Goal: Information Seeking & Learning: Learn about a topic

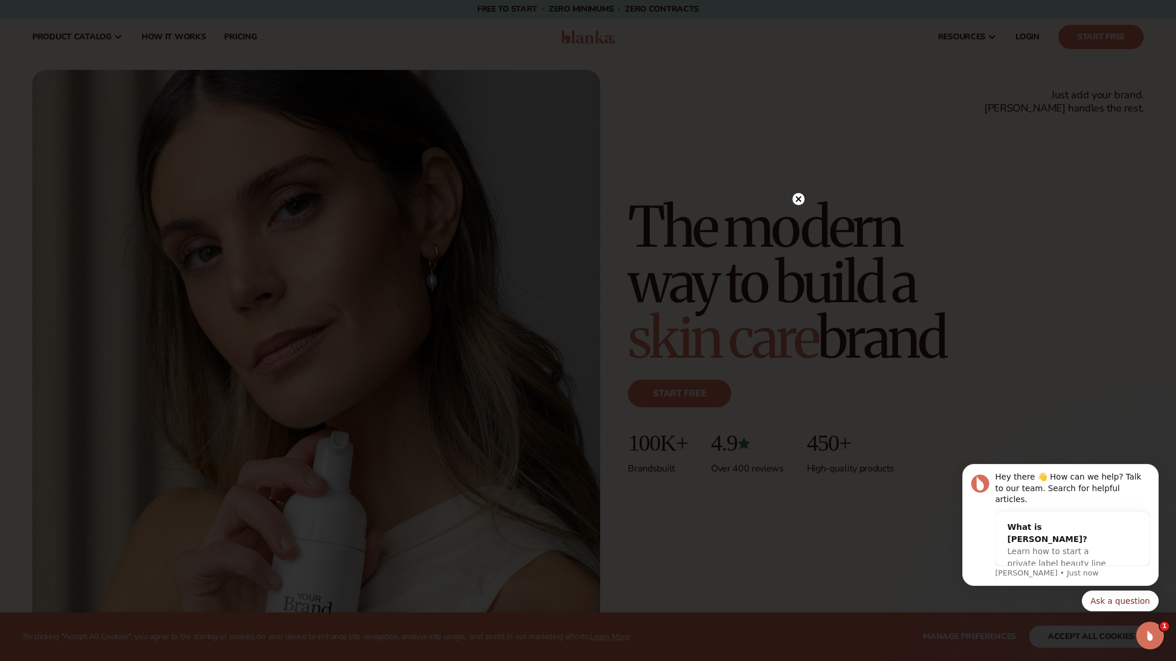
click at [796, 201] on icon at bounding box center [799, 199] width 6 height 6
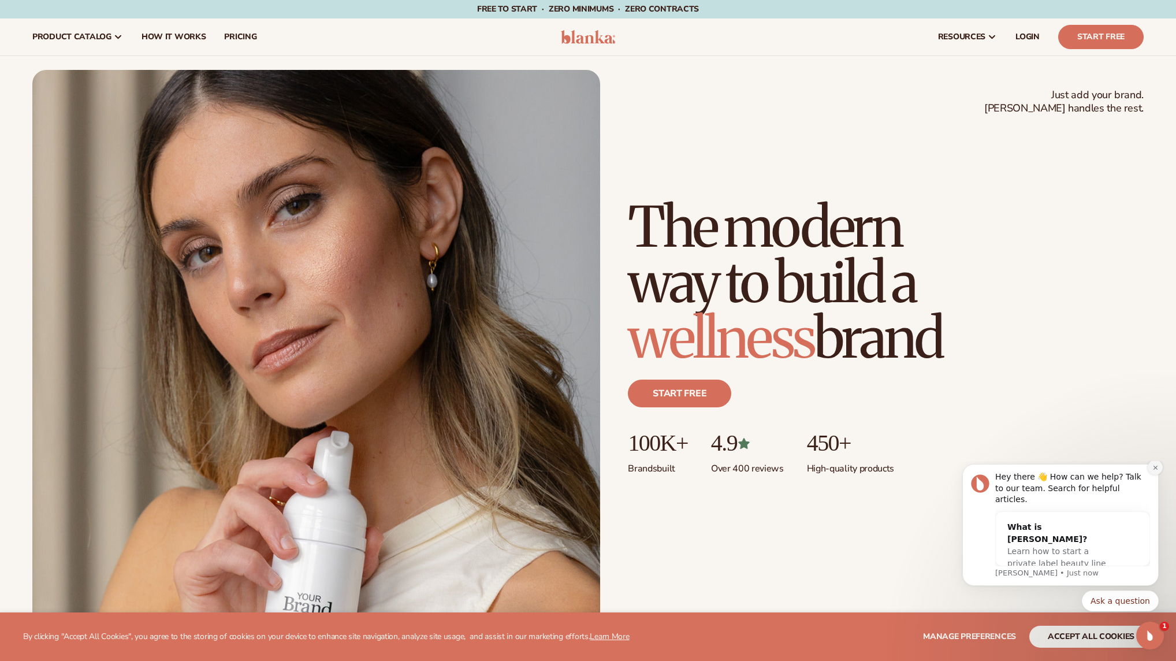
click at [1153, 469] on icon "Dismiss notification" at bounding box center [1155, 467] width 4 height 4
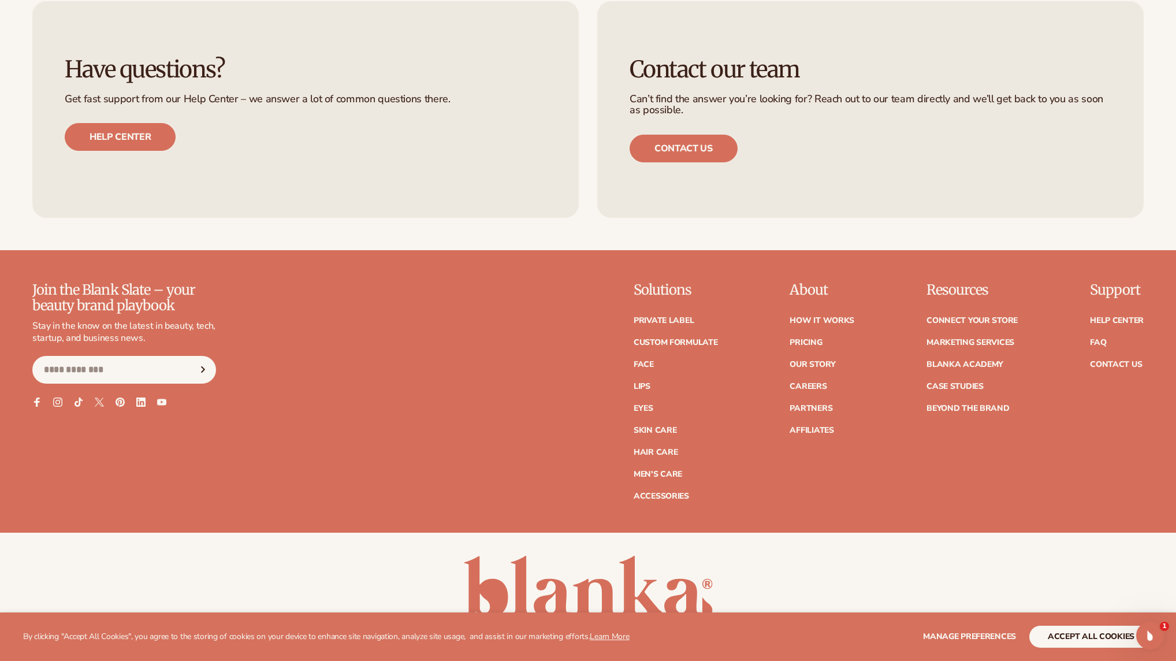
scroll to position [5446, 0]
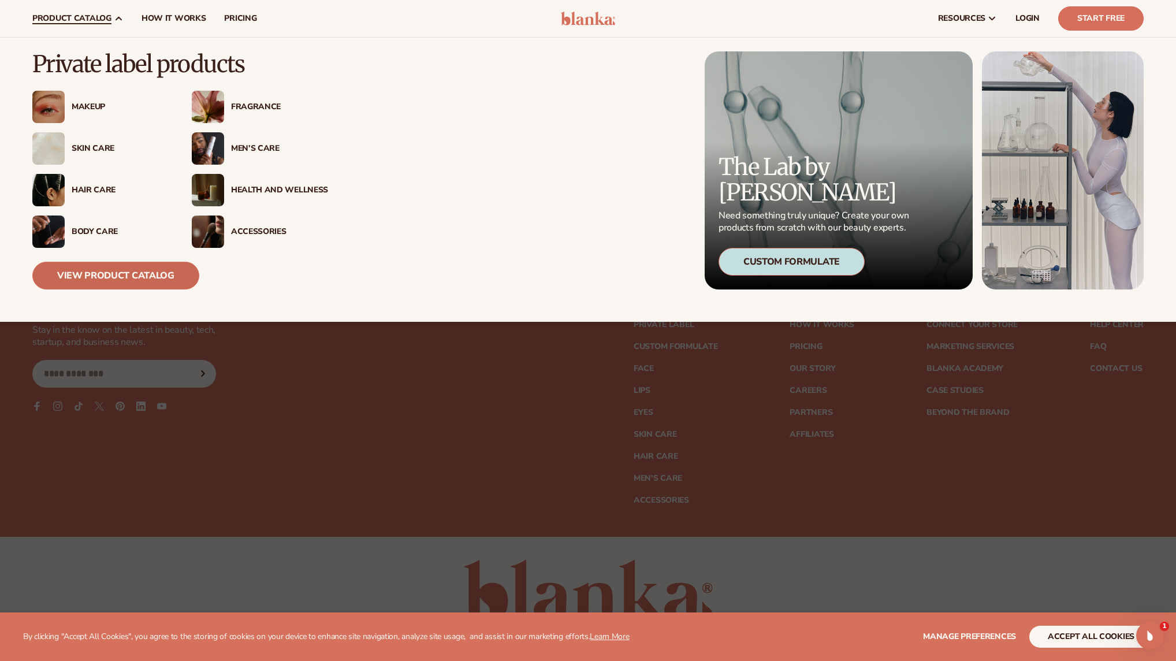
click at [94, 271] on link "View Product Catalog" at bounding box center [115, 276] width 167 height 28
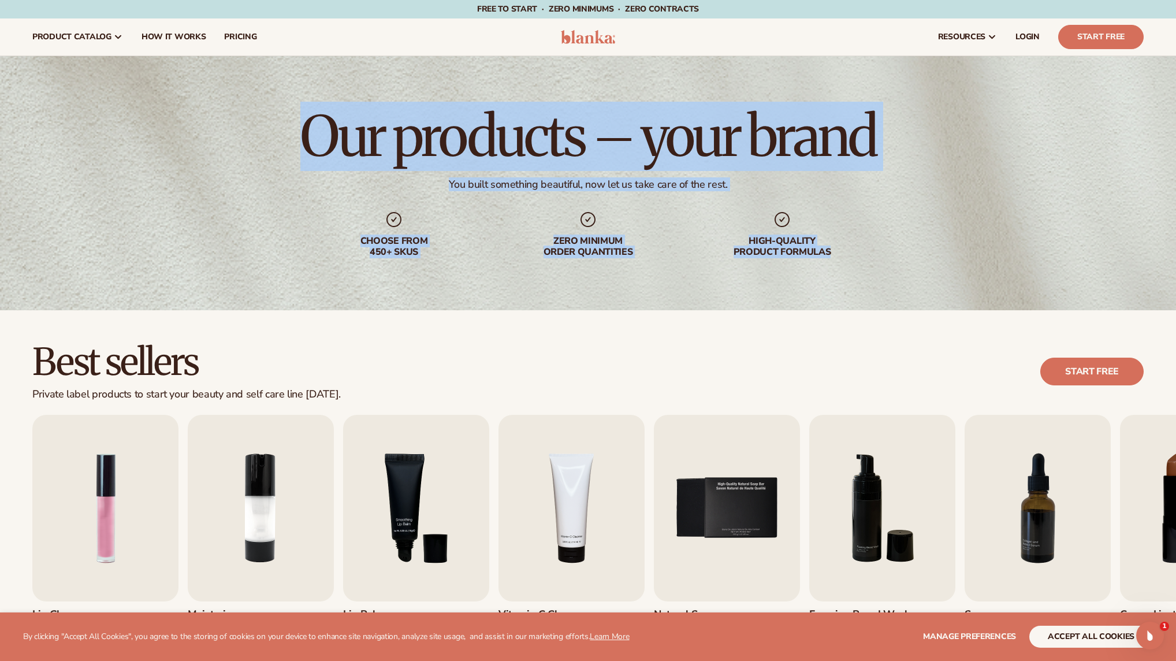
drag, startPoint x: 322, startPoint y: 132, endPoint x: 862, endPoint y: 256, distance: 554.8
click at [862, 256] on div "Our products – your brand You built something beautiful, now let us take care o…" at bounding box center [588, 183] width 1176 height 254
click at [516, 124] on h1 "Our products – your brand" at bounding box center [587, 136] width 575 height 55
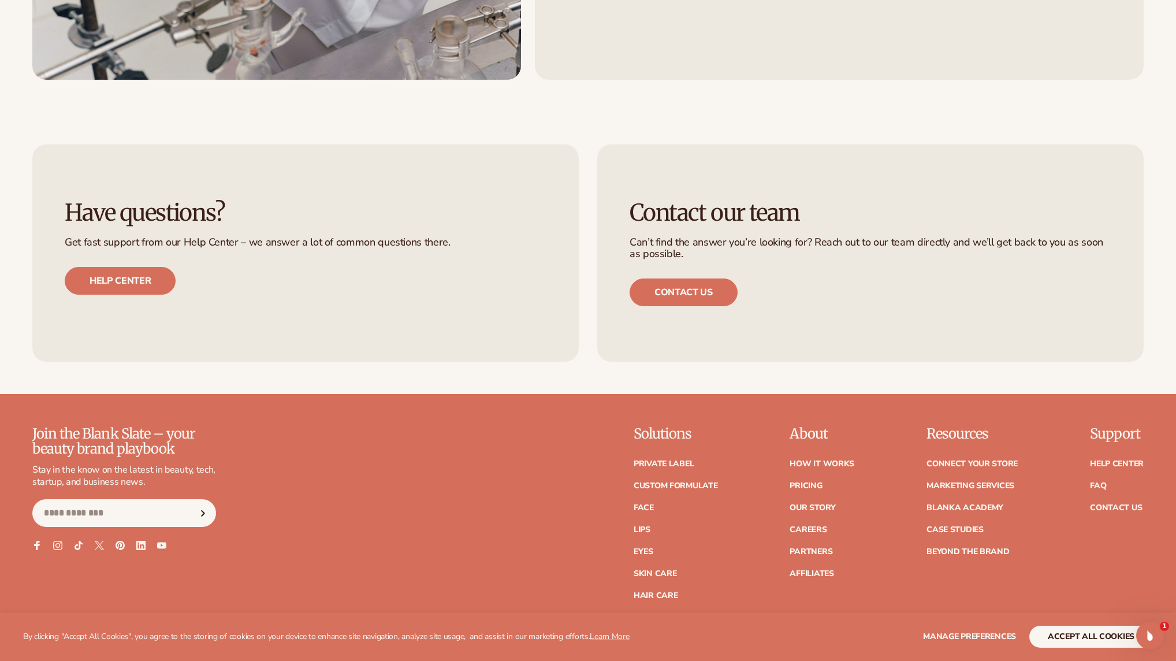
scroll to position [2221, 0]
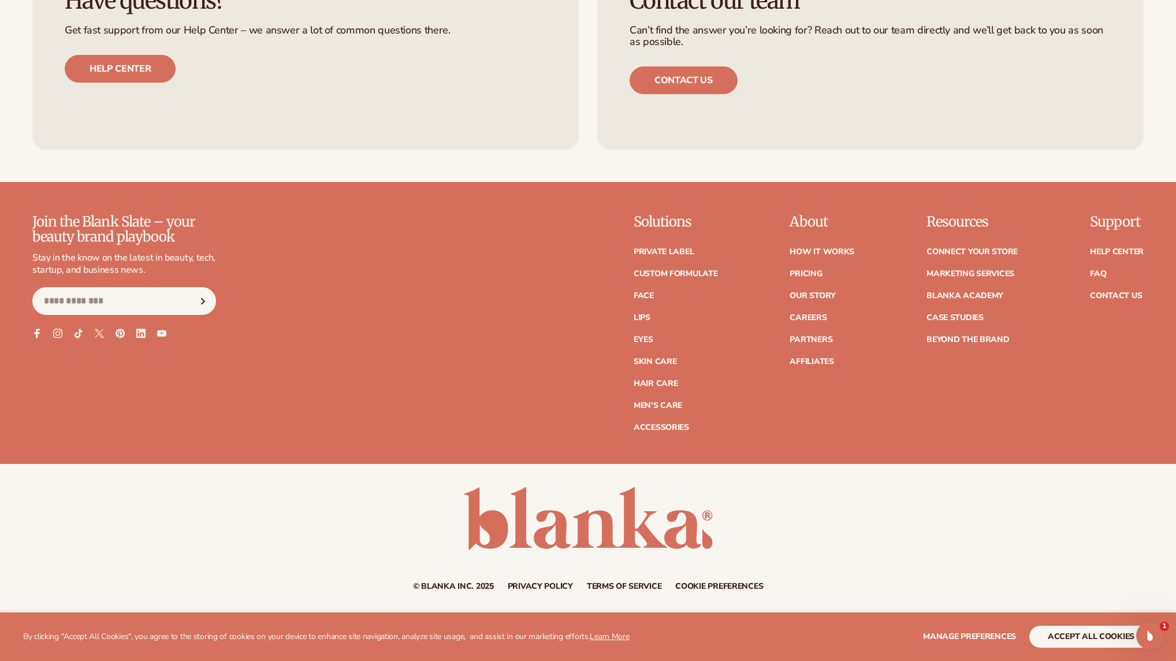
click at [542, 586] on link "Privacy policy" at bounding box center [540, 586] width 65 height 8
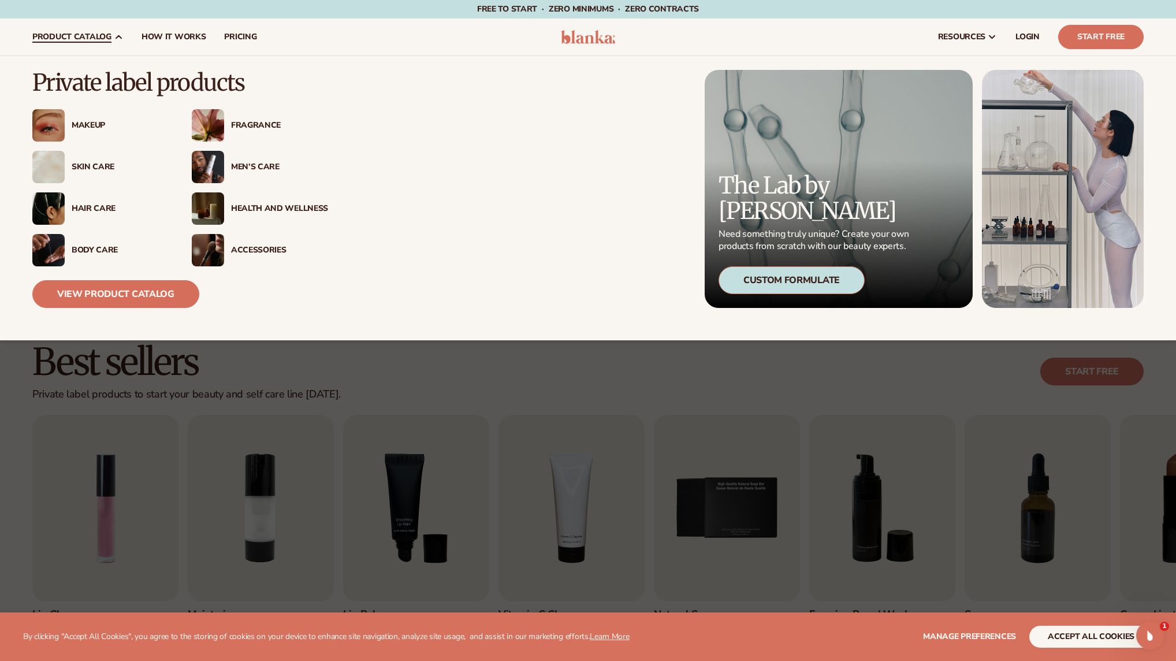
click at [807, 280] on div "Custom Formulate" at bounding box center [791, 280] width 146 height 28
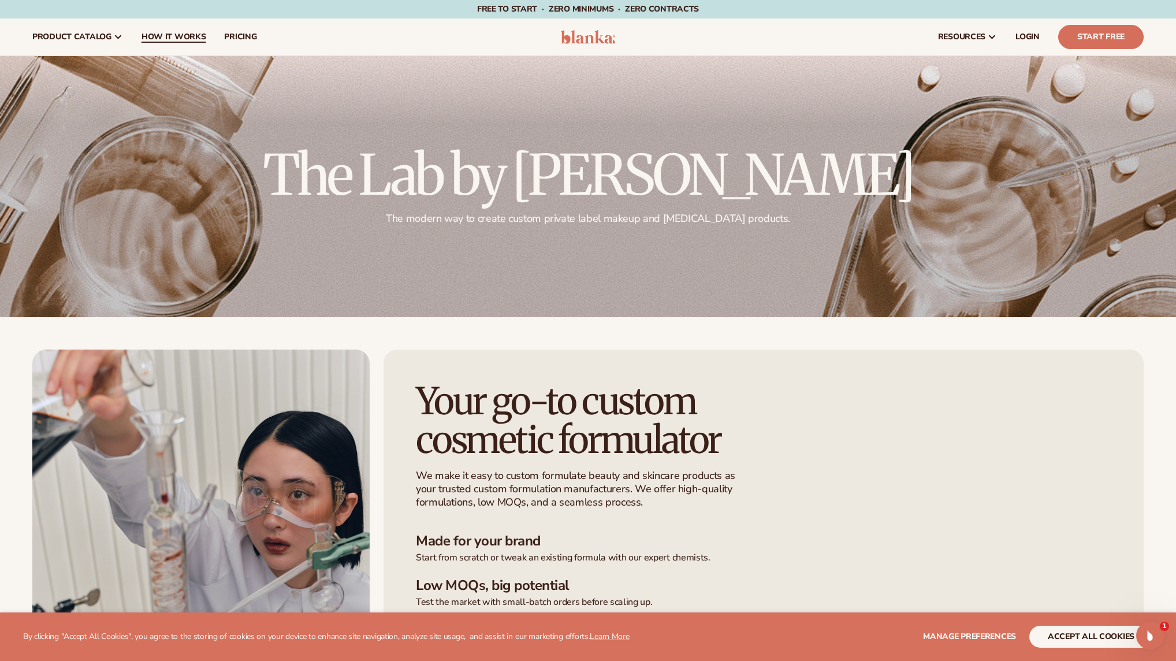
click at [172, 40] on span "How It Works" at bounding box center [174, 36] width 65 height 9
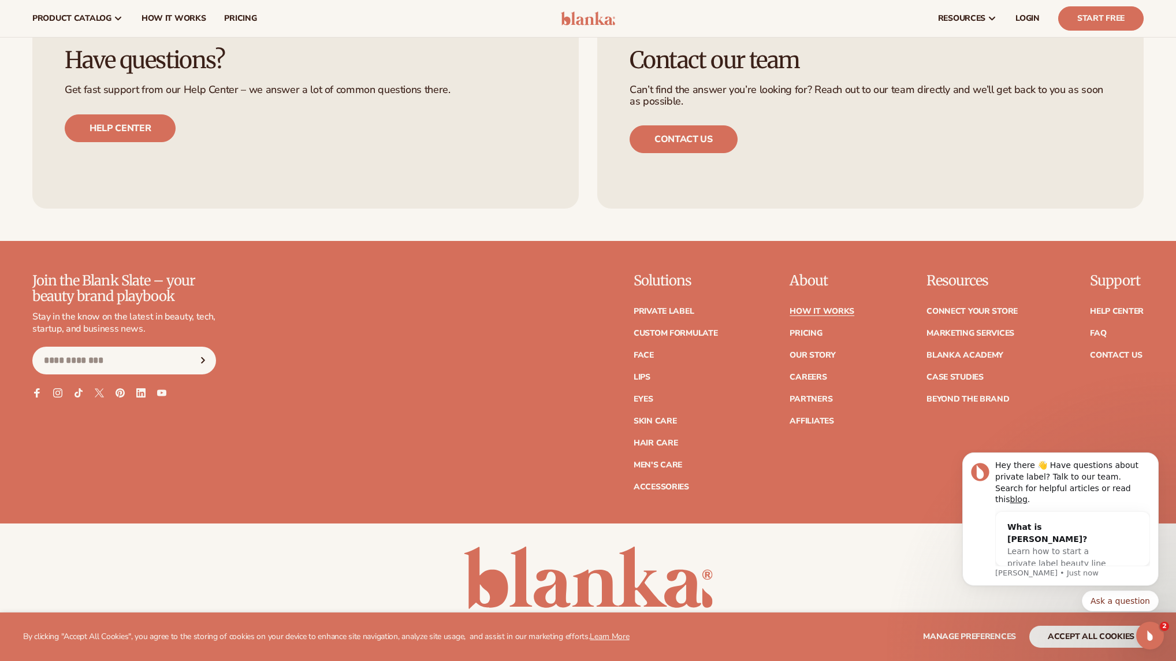
scroll to position [2989, 0]
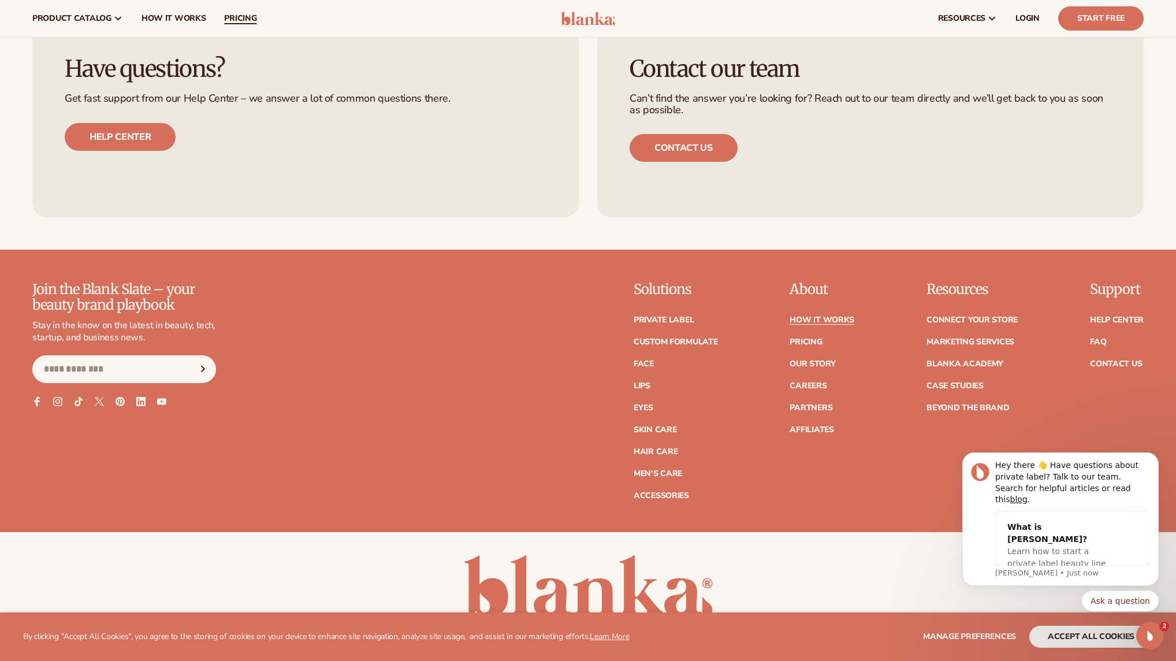
click at [236, 20] on span "pricing" at bounding box center [240, 18] width 32 height 9
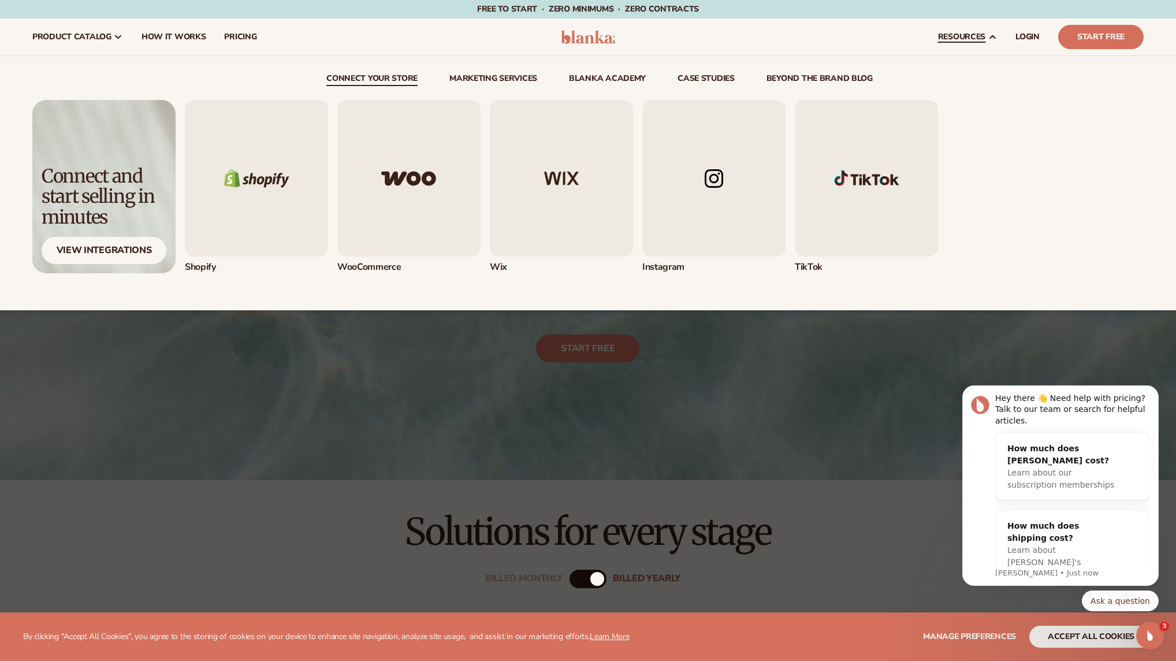
click at [963, 32] on span "resources" at bounding box center [961, 36] width 47 height 9
click at [270, 161] on img "1 / 5" at bounding box center [256, 178] width 143 height 157
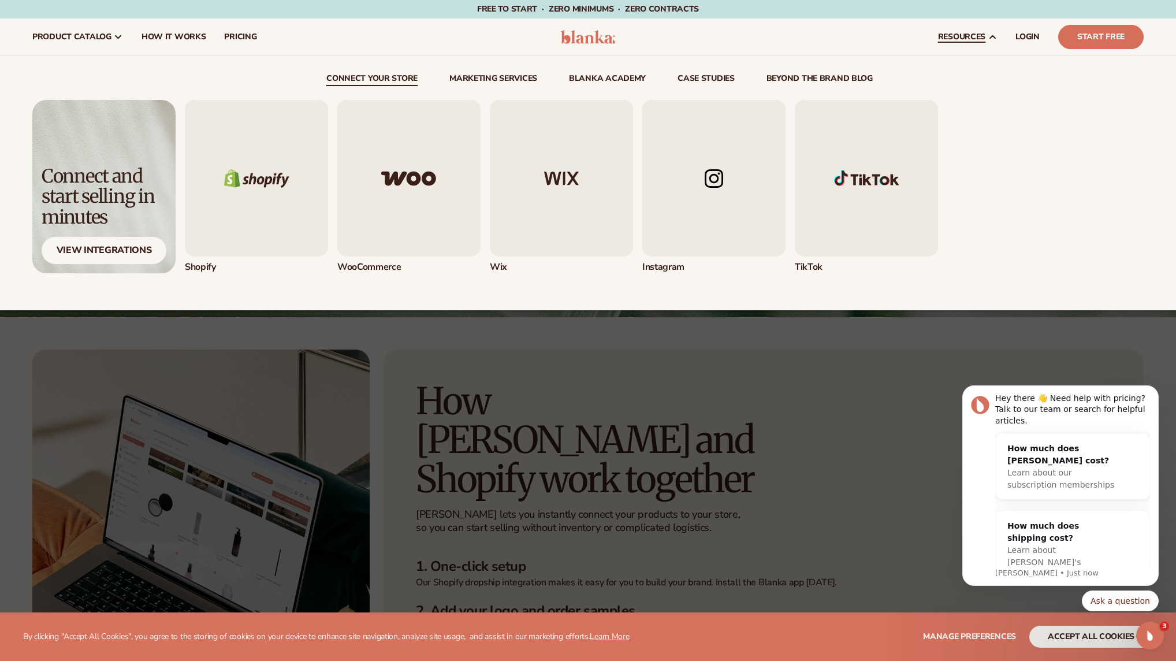
click at [283, 161] on img "1 / 5" at bounding box center [256, 178] width 143 height 157
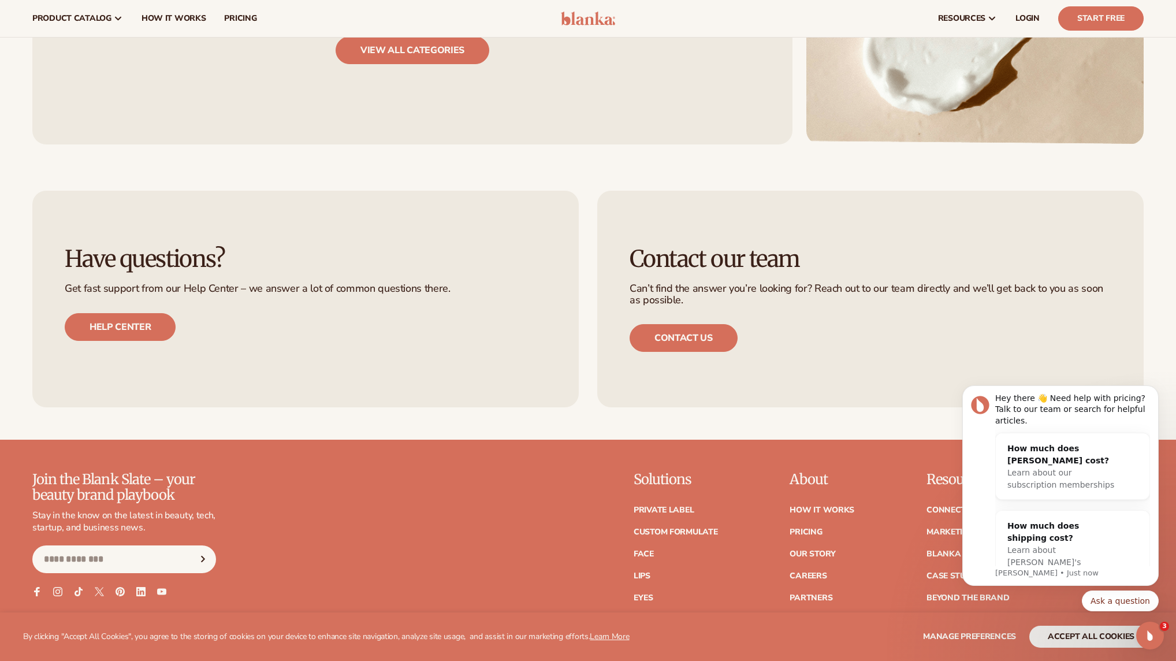
scroll to position [1414, 0]
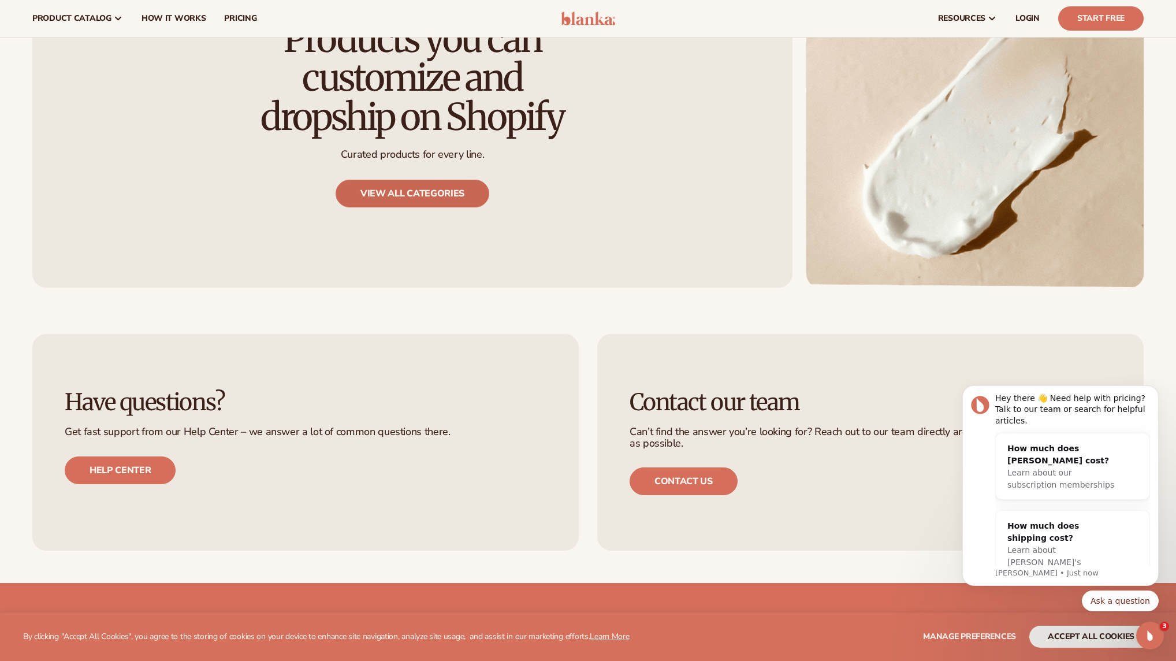
click at [423, 195] on link "View all categories" at bounding box center [413, 194] width 154 height 28
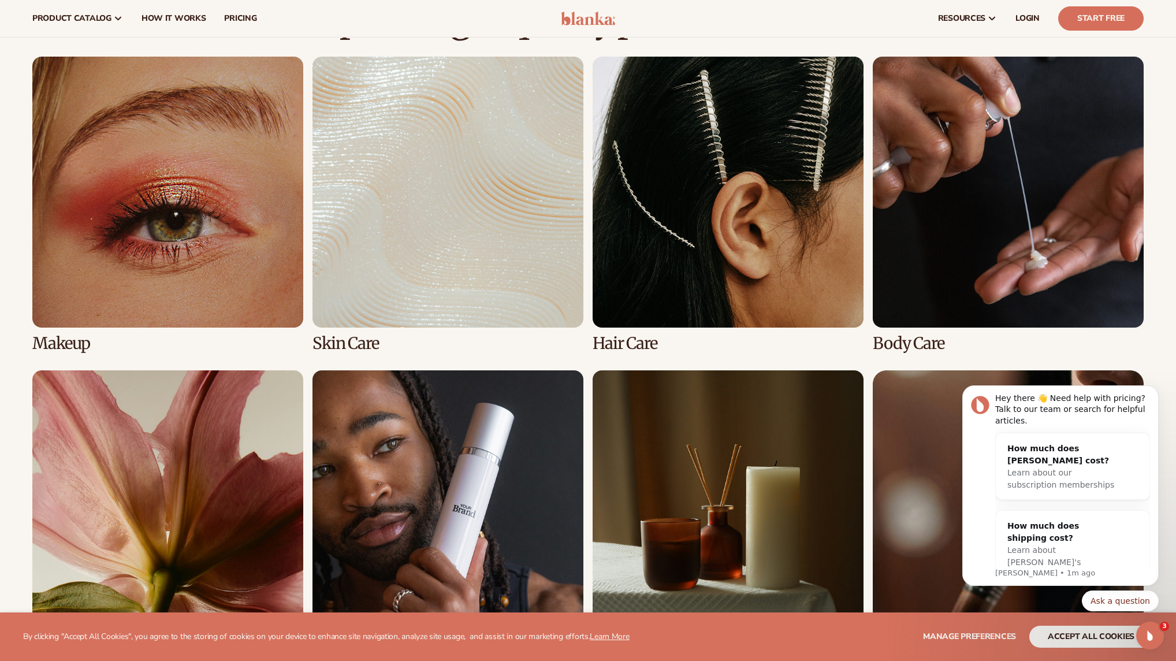
scroll to position [429, 0]
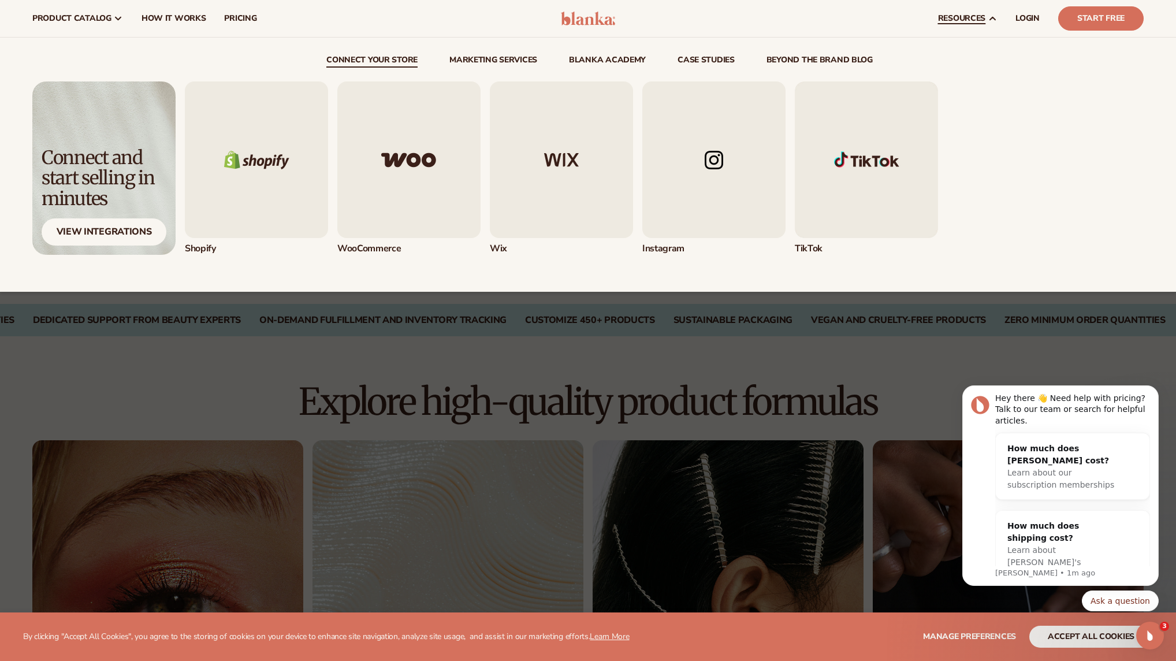
click at [315, 157] on img "1 / 5" at bounding box center [256, 159] width 143 height 157
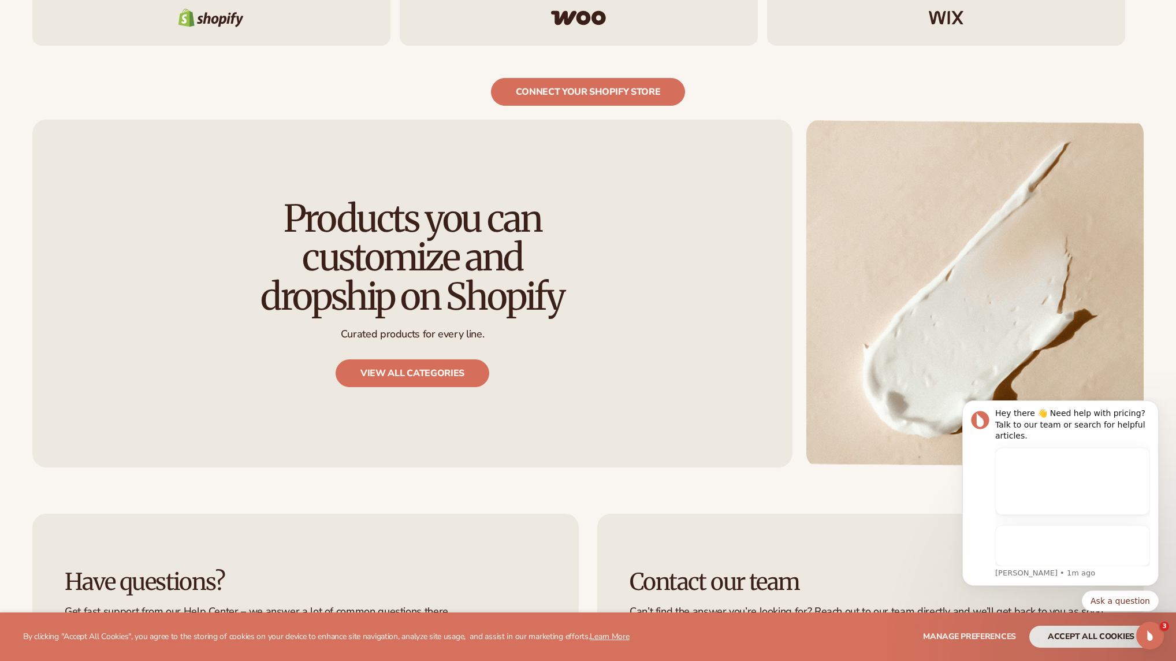
scroll to position [1290, 0]
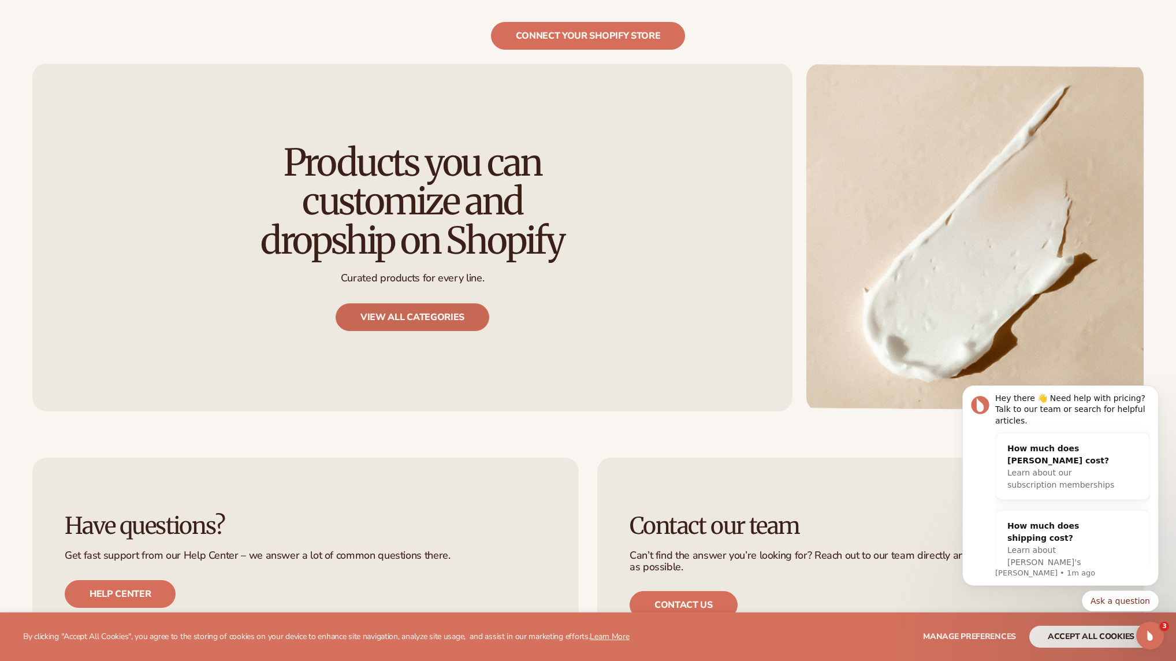
click at [409, 321] on link "View all categories" at bounding box center [413, 317] width 154 height 28
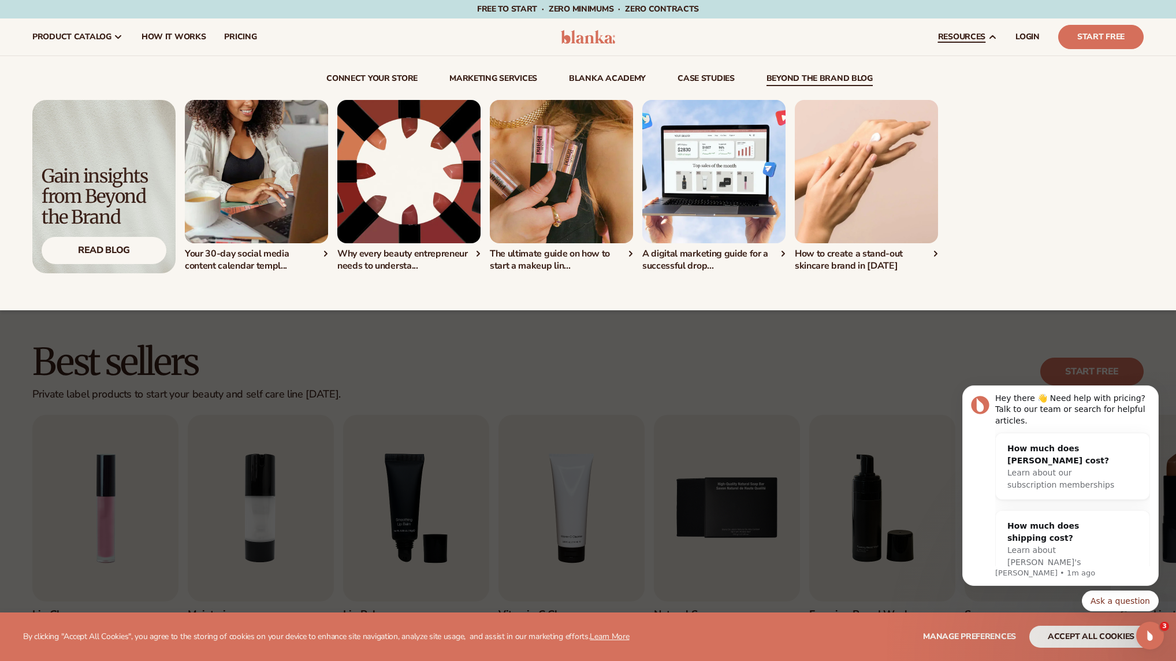
click at [848, 76] on link "beyond the brand blog" at bounding box center [819, 81] width 106 height 12
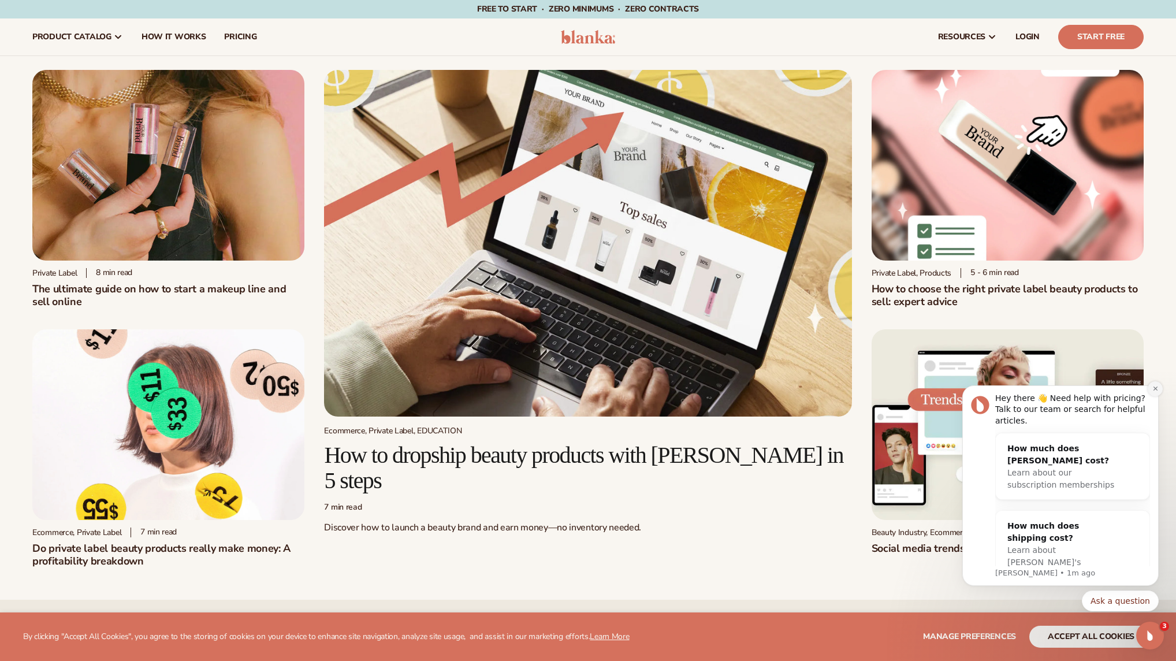
click at [1153, 392] on icon "Dismiss notification" at bounding box center [1155, 388] width 6 height 6
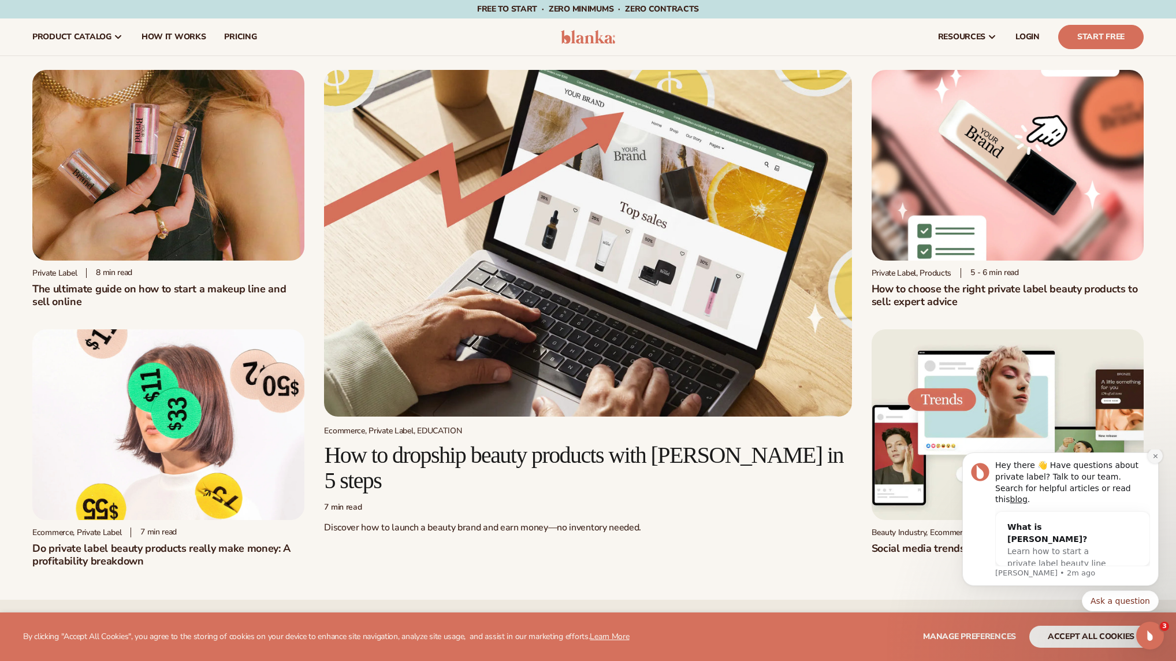
click at [1157, 459] on icon "Dismiss notification" at bounding box center [1155, 456] width 6 height 6
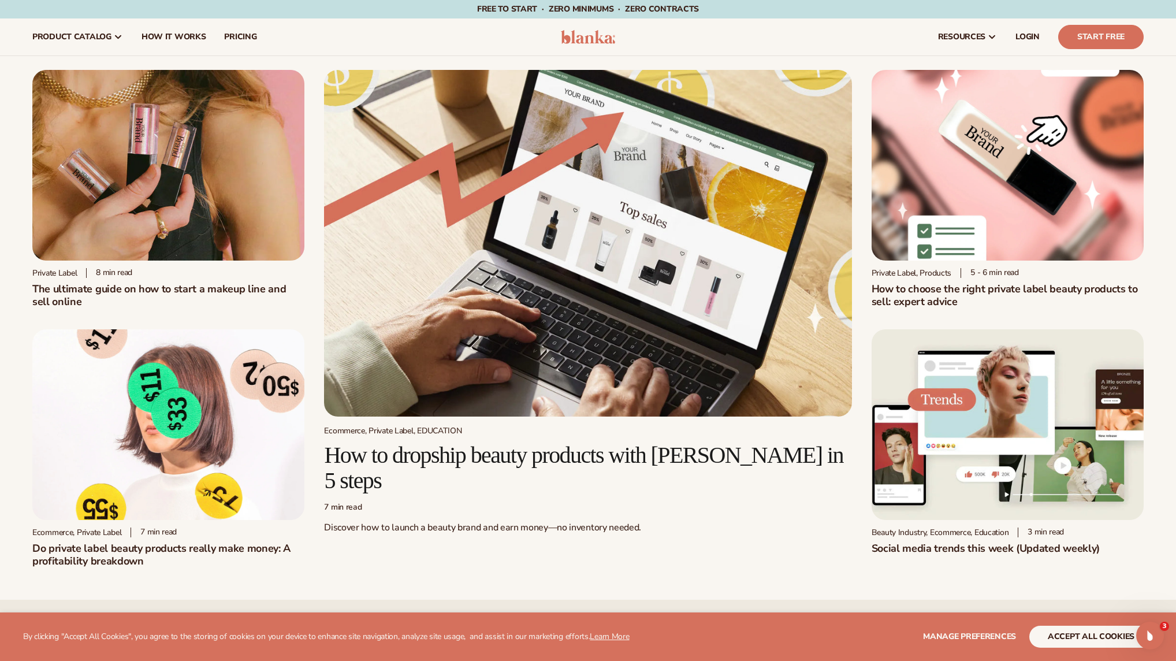
click at [714, 541] on div "Ecommerce, Private Label, EDUCATION How to dropship beauty products with Blanka…" at bounding box center [587, 318] width 527 height 497
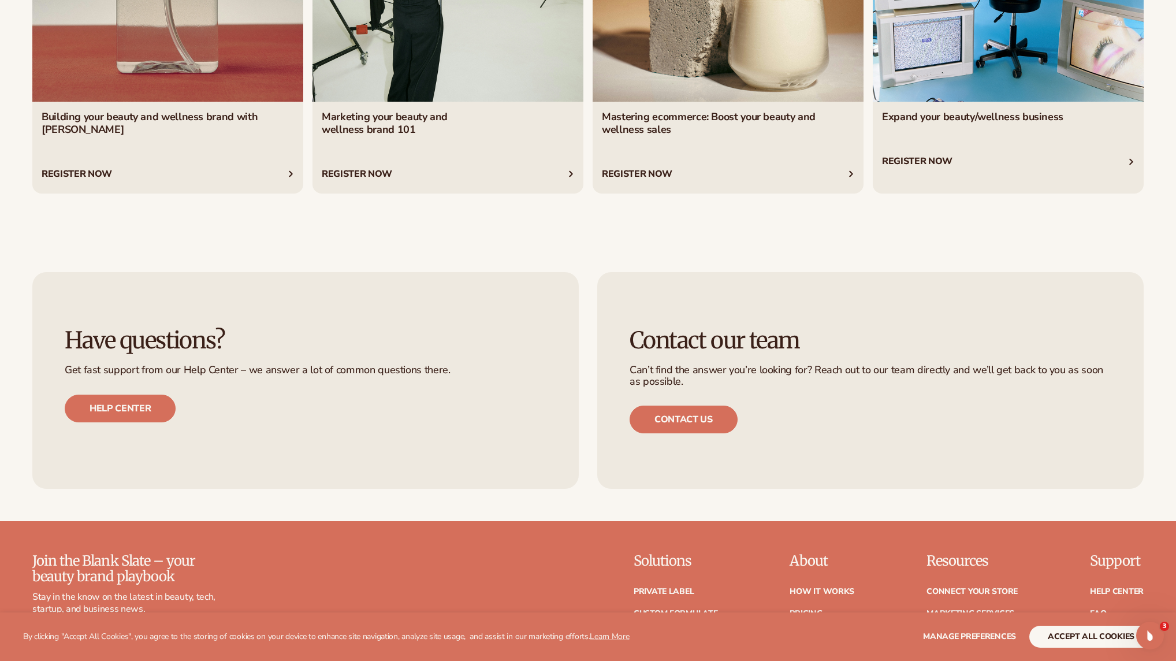
scroll to position [3200, 0]
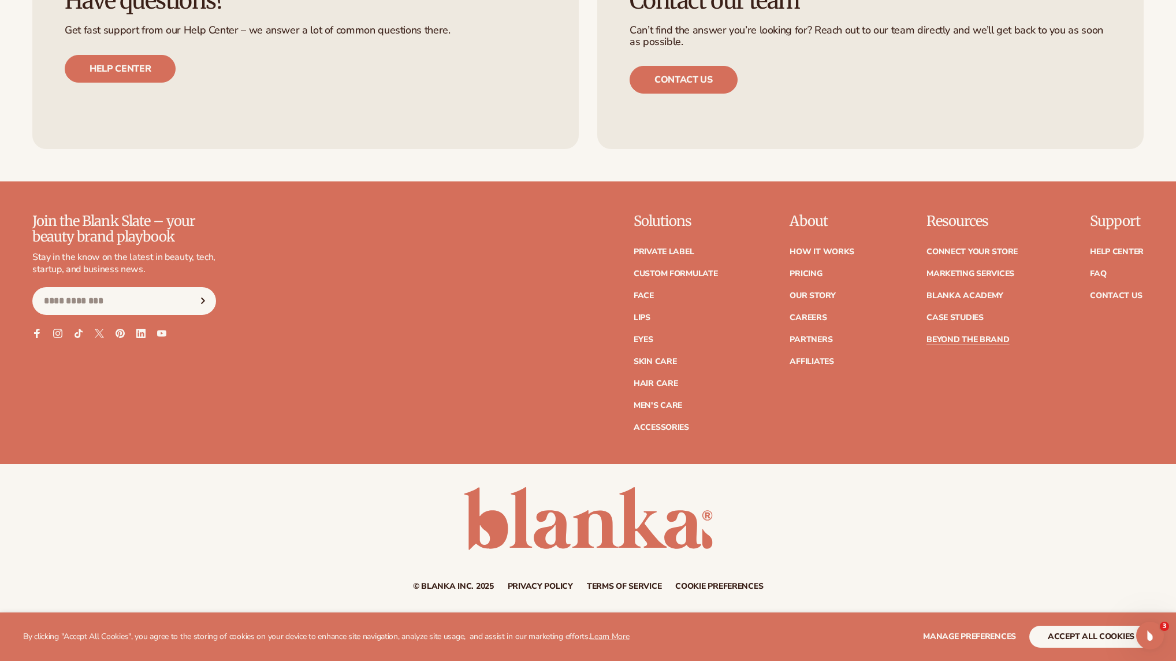
click at [641, 312] on ul "Private label Custom formulate Face Lips Eyes Skin Care" at bounding box center [676, 333] width 84 height 195
click at [641, 319] on link "Lips" at bounding box center [642, 318] width 17 height 8
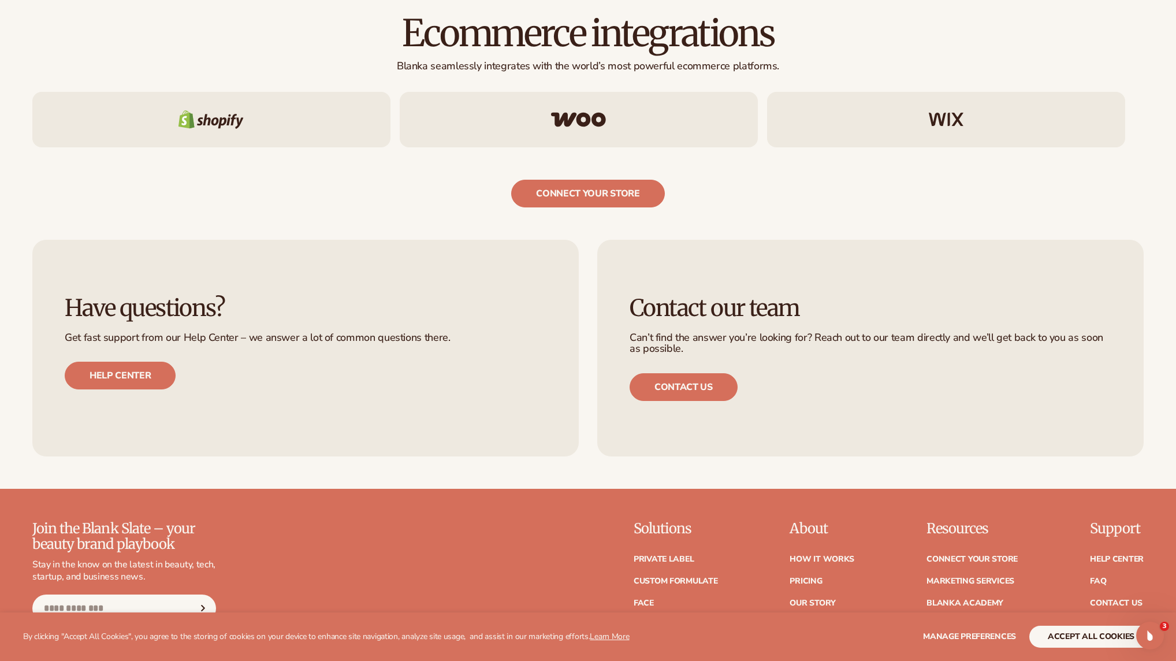
scroll to position [2431, 0]
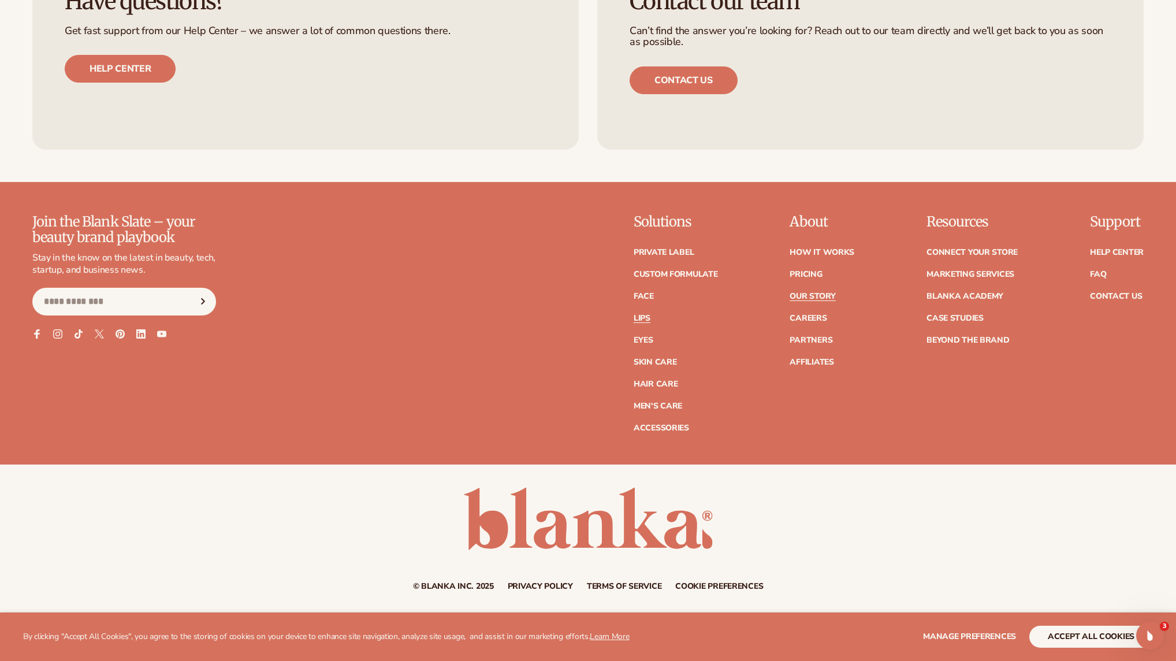
click at [811, 292] on link "Our Story" at bounding box center [813, 296] width 46 height 8
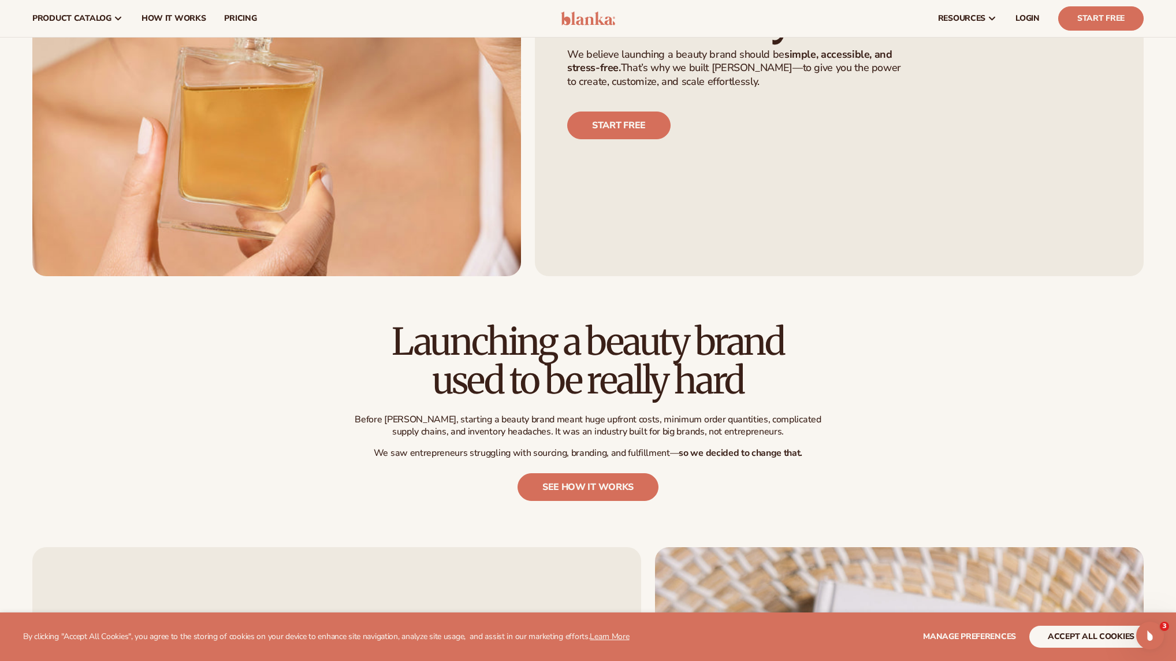
scroll to position [52, 0]
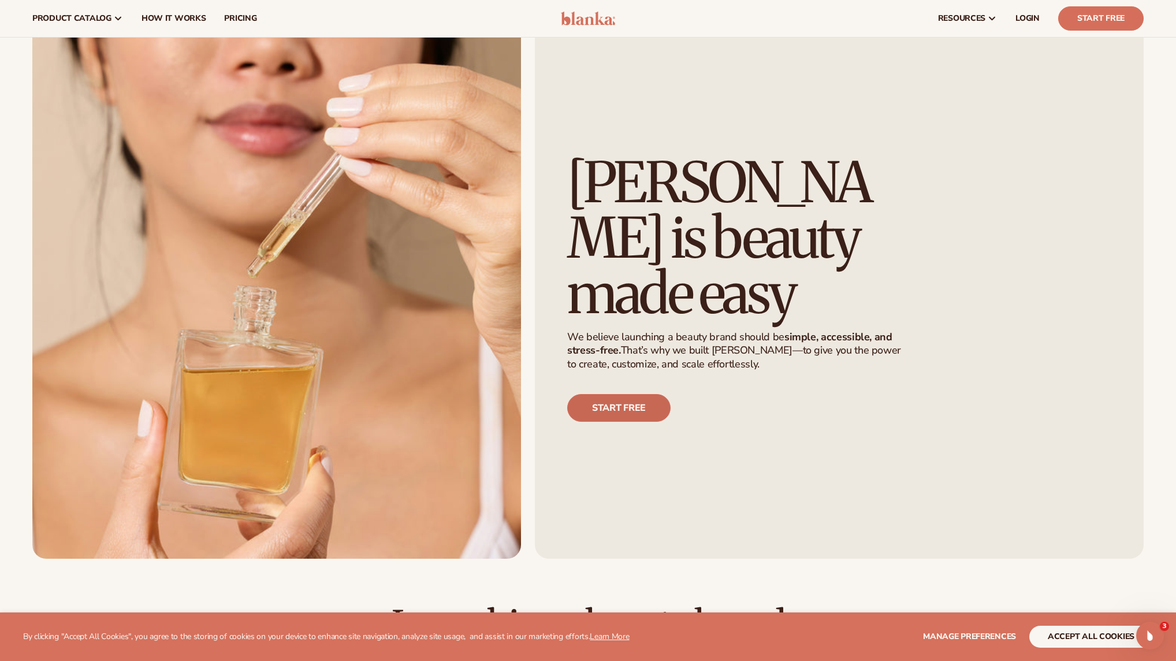
click at [635, 394] on link "Start free" at bounding box center [618, 408] width 103 height 28
